Goal: Information Seeking & Learning: Learn about a topic

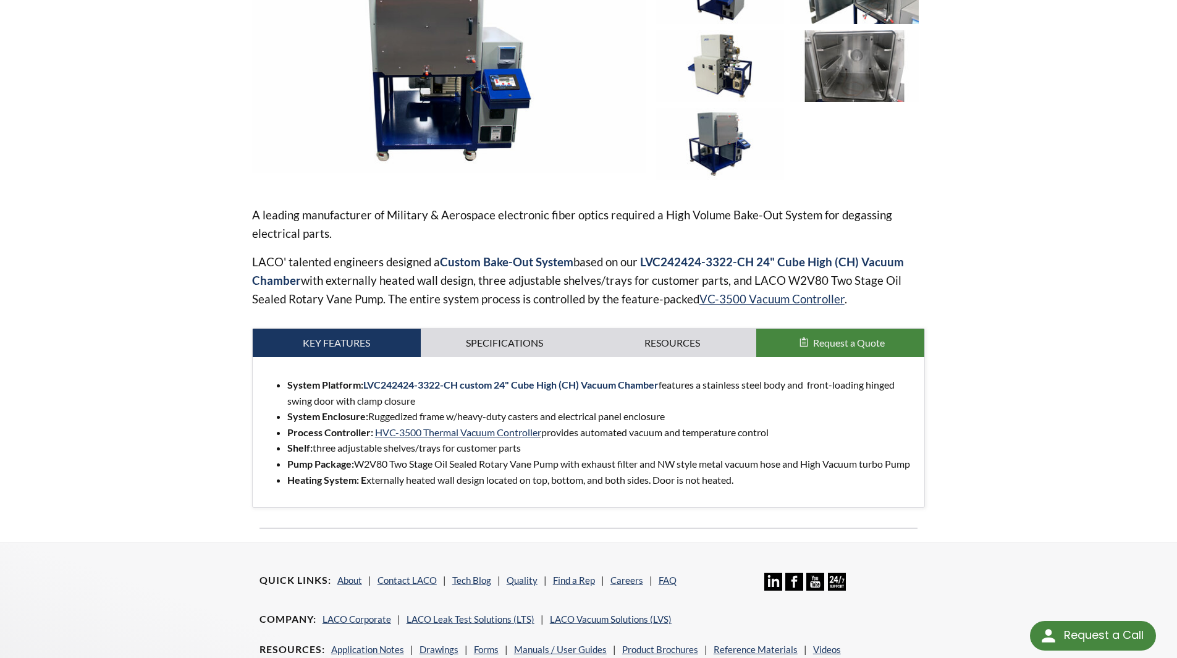
scroll to position [268, 0]
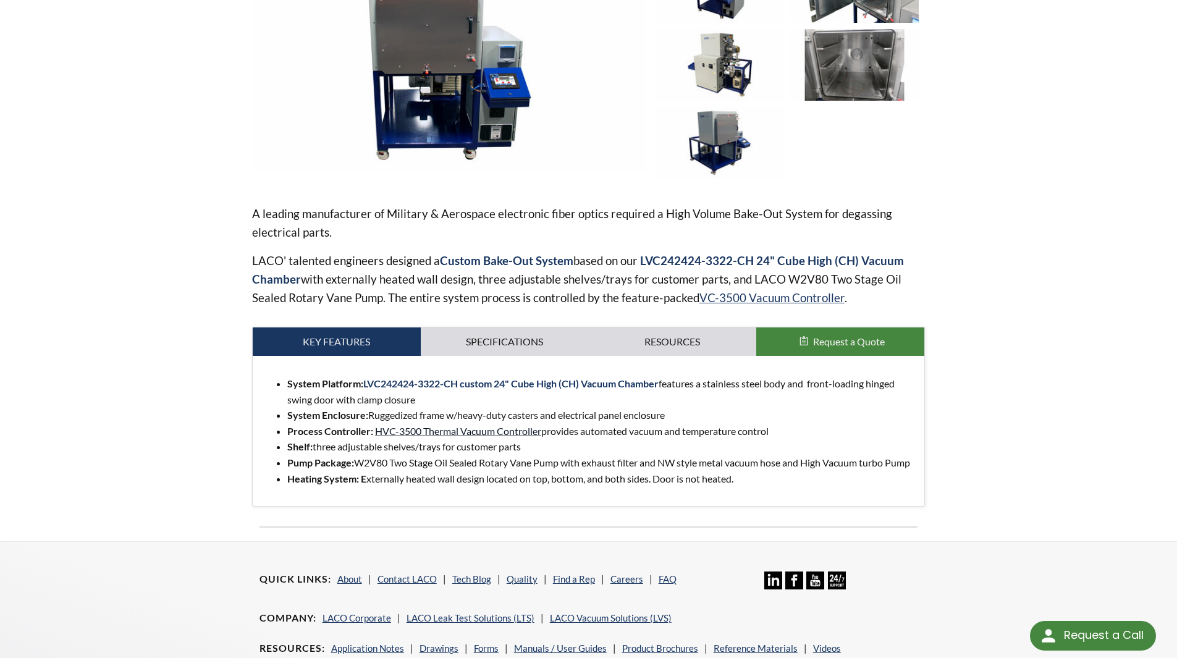
click at [429, 433] on link "HVC-3500 Thermal Vacuum Controller" at bounding box center [458, 431] width 166 height 12
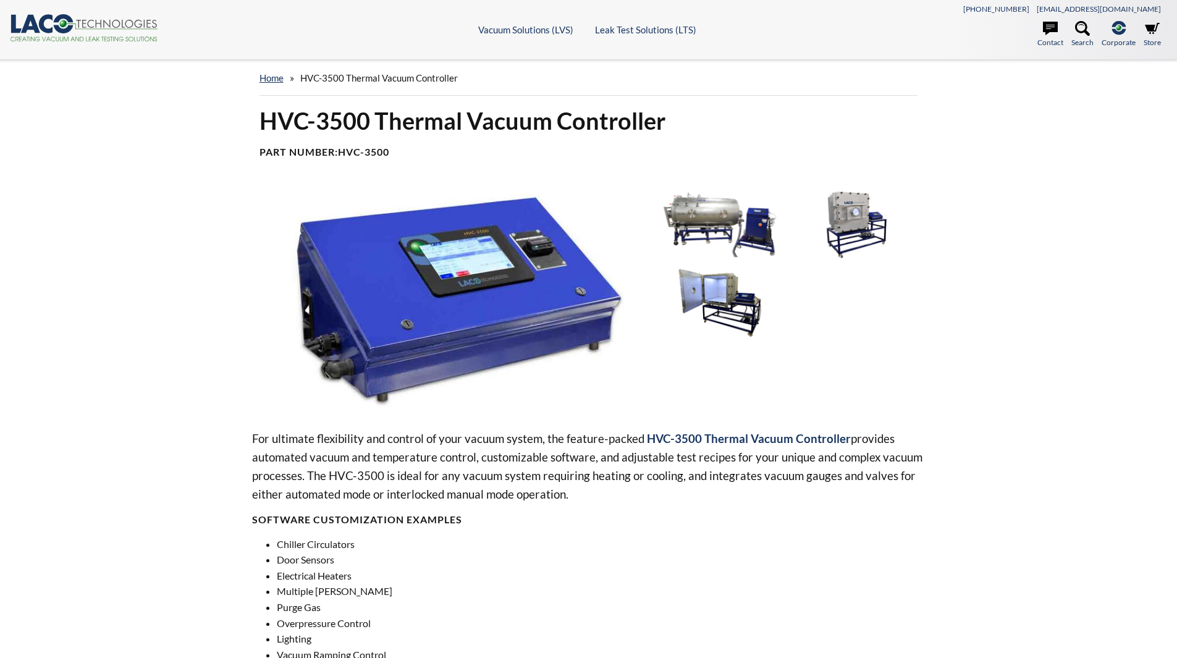
select select
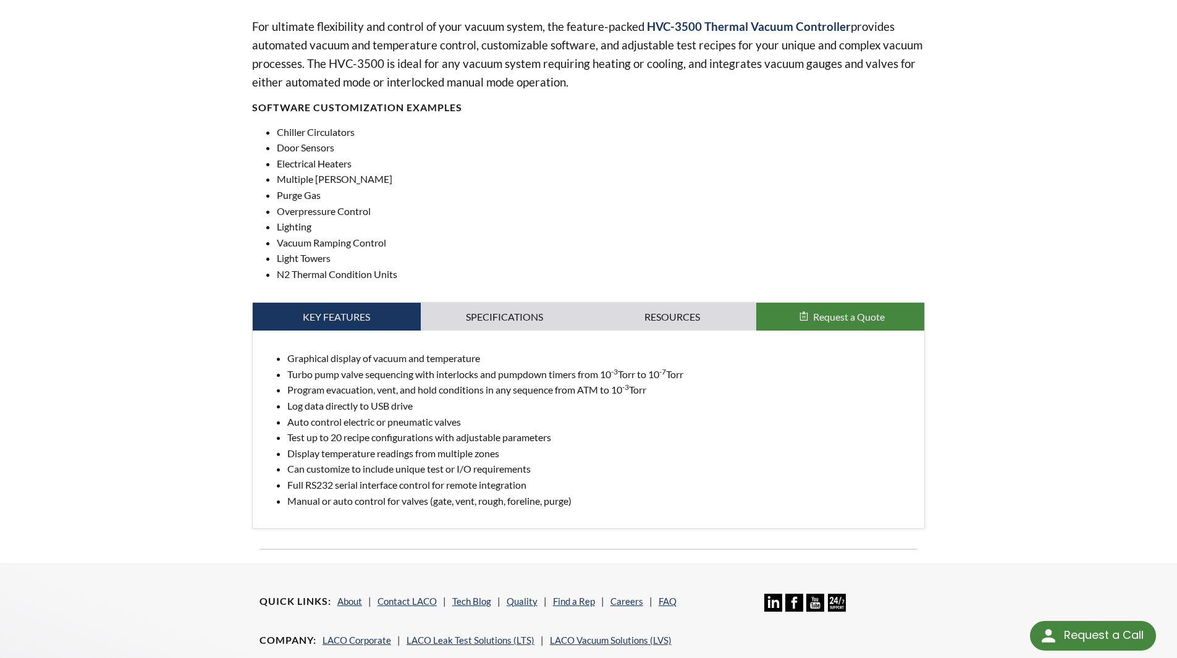
scroll to position [233, 0]
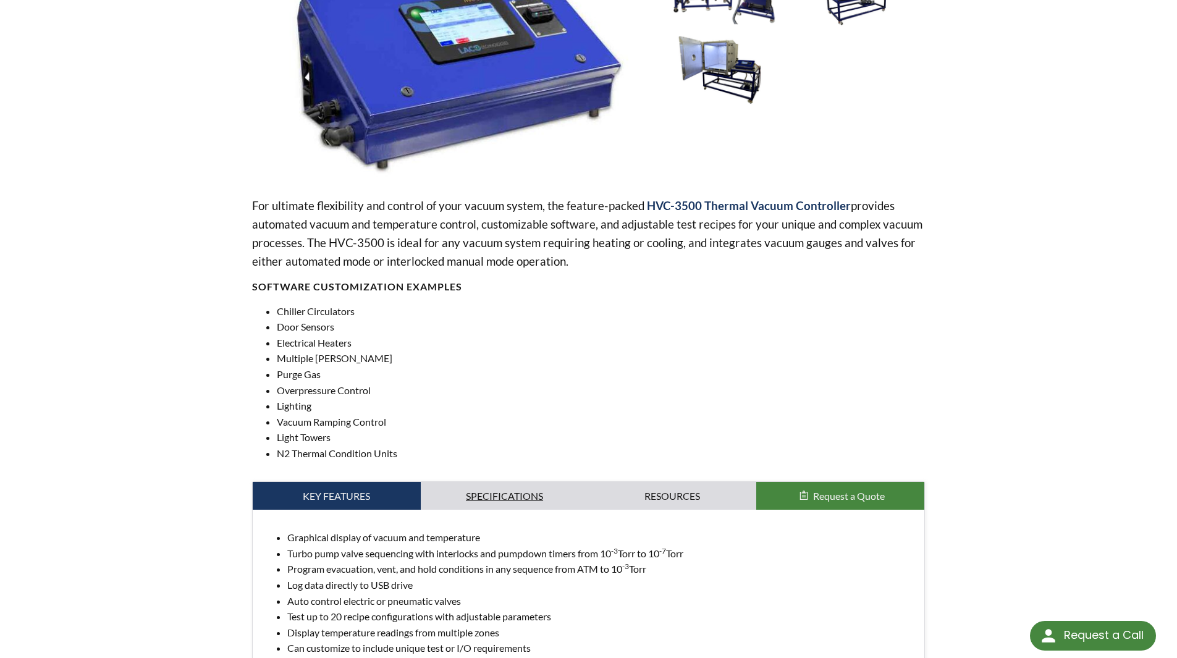
click at [502, 484] on link "Specifications" at bounding box center [505, 496] width 168 height 28
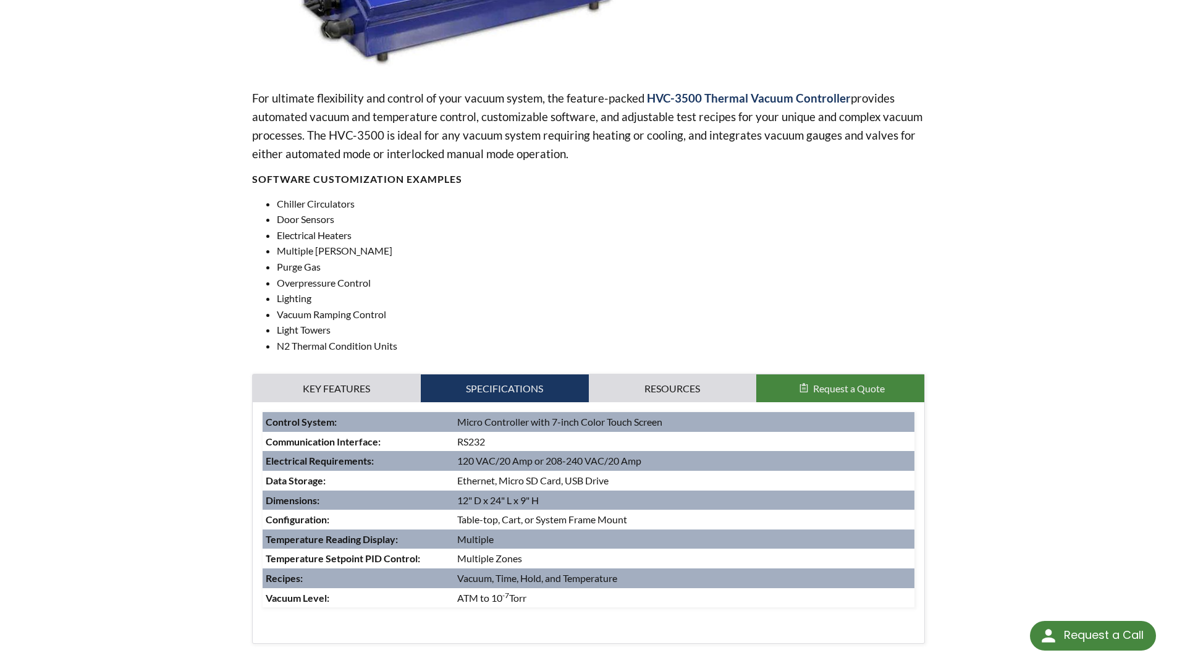
scroll to position [171, 0]
